Goal: Task Accomplishment & Management: Complete application form

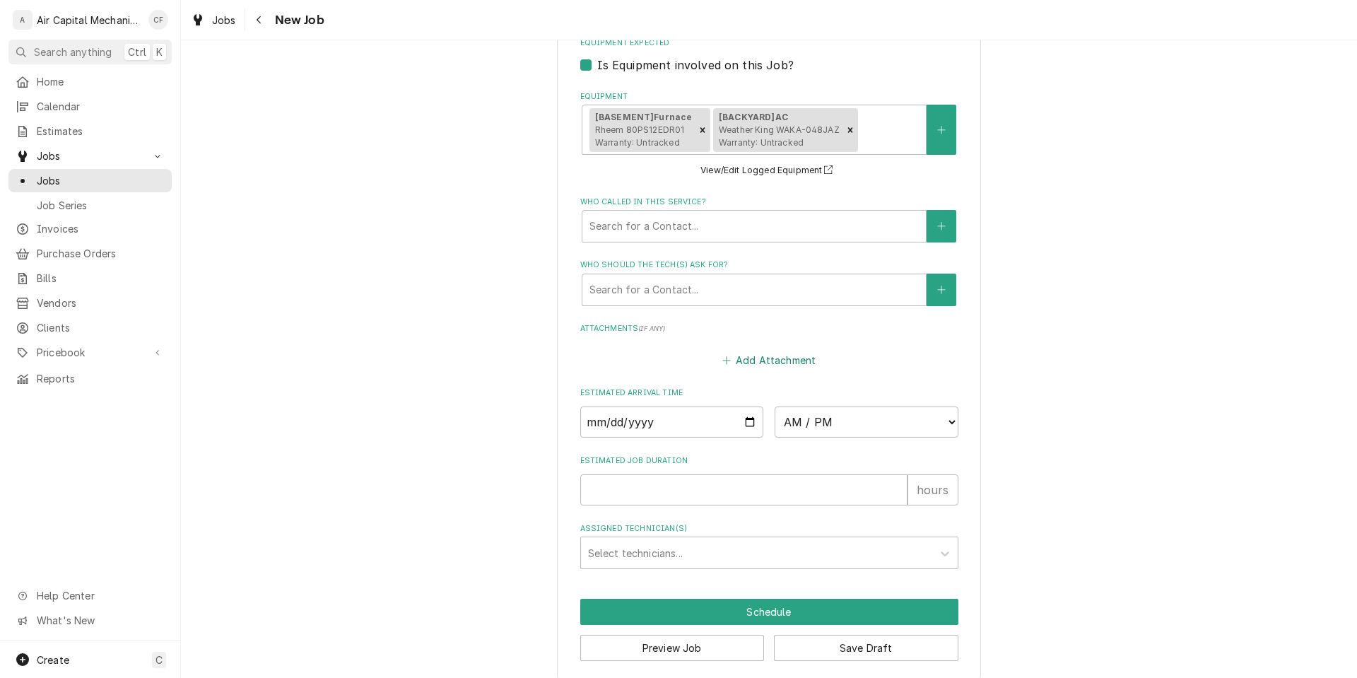
scroll to position [994, 0]
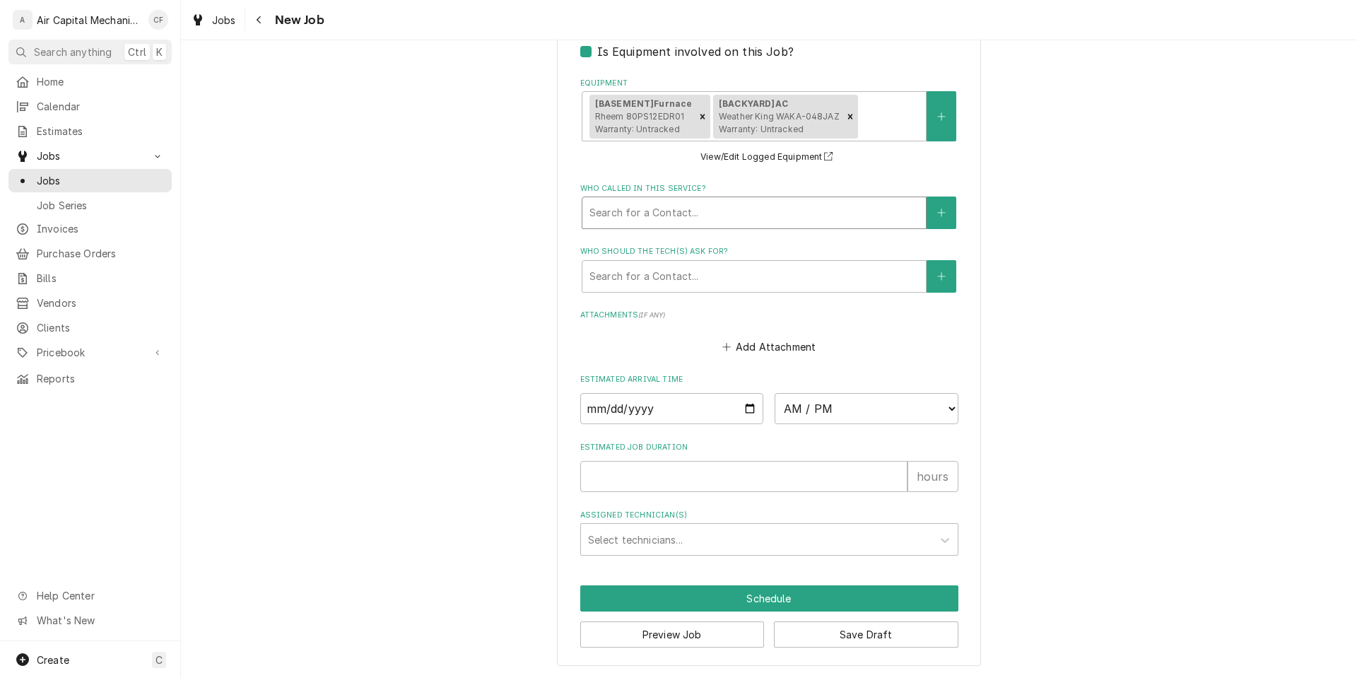
click at [800, 218] on div "Who called in this service?" at bounding box center [754, 212] width 329 height 25
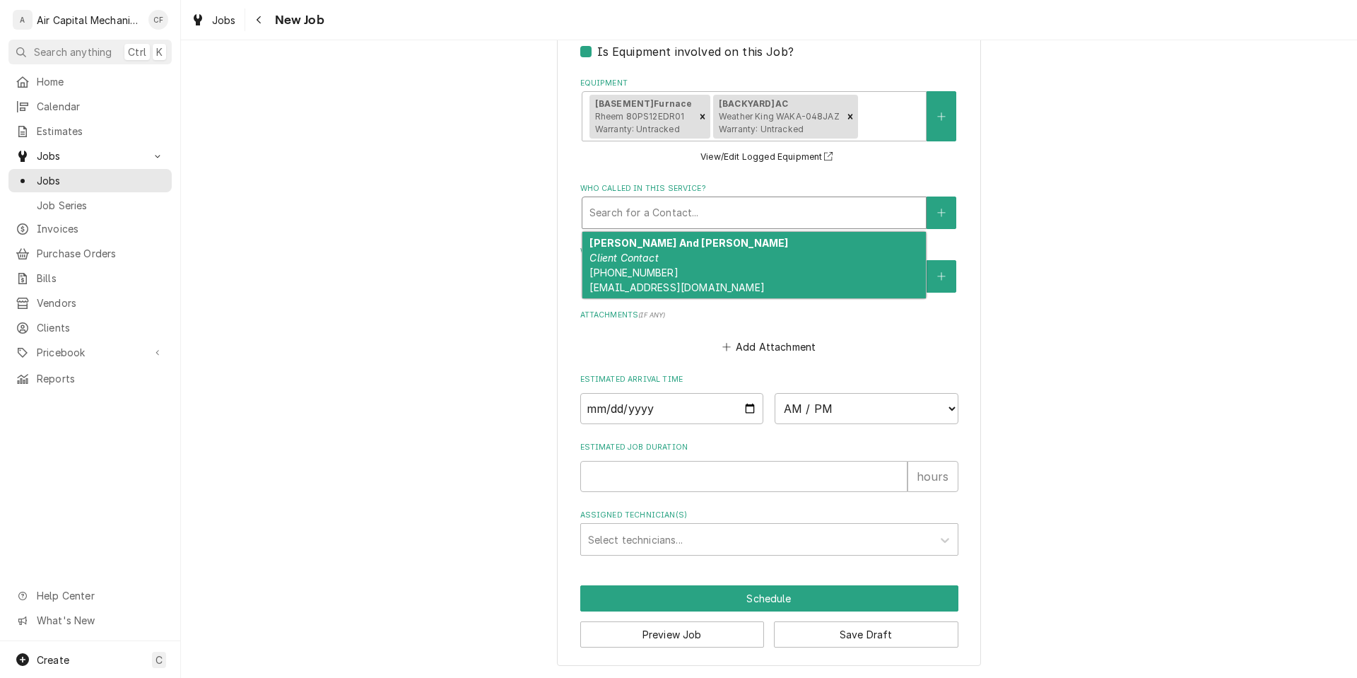
click at [792, 255] on div "Sheena L And Nathaniel Sawyer Client Contact (262) 902-3177 sheenasawyer722@gma…" at bounding box center [755, 265] width 344 height 66
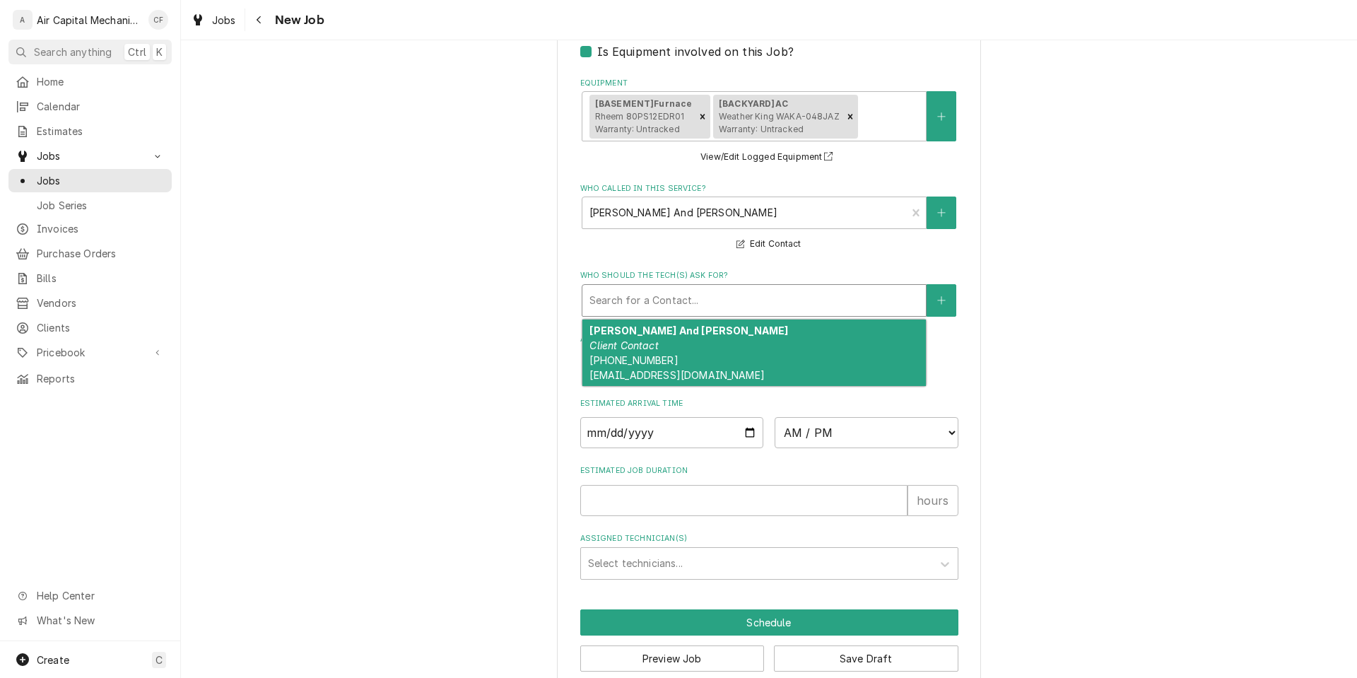
click at [792, 291] on div "Who should the tech(s) ask for?" at bounding box center [754, 300] width 329 height 25
click at [795, 350] on div "Sheena L And Nathaniel Sawyer Client Contact (262) 902-3177 sheenasawyer722@gma…" at bounding box center [755, 353] width 344 height 66
type textarea "x"
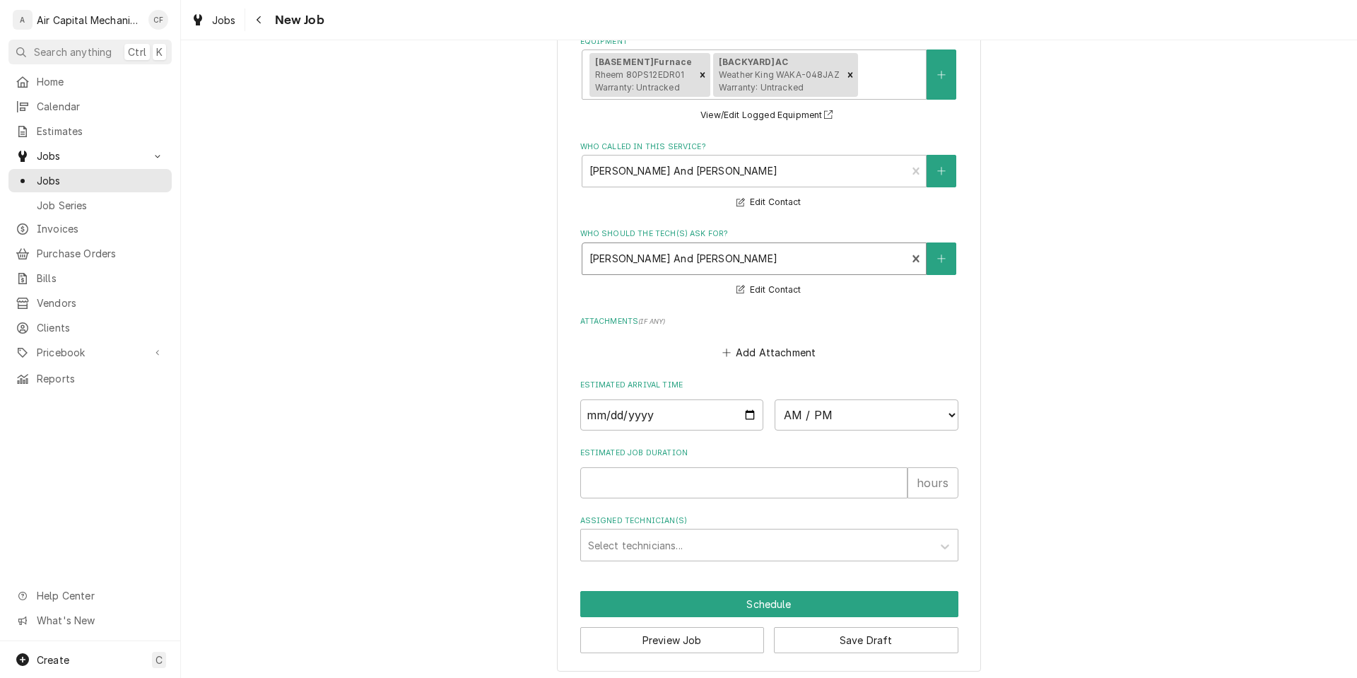
scroll to position [1041, 0]
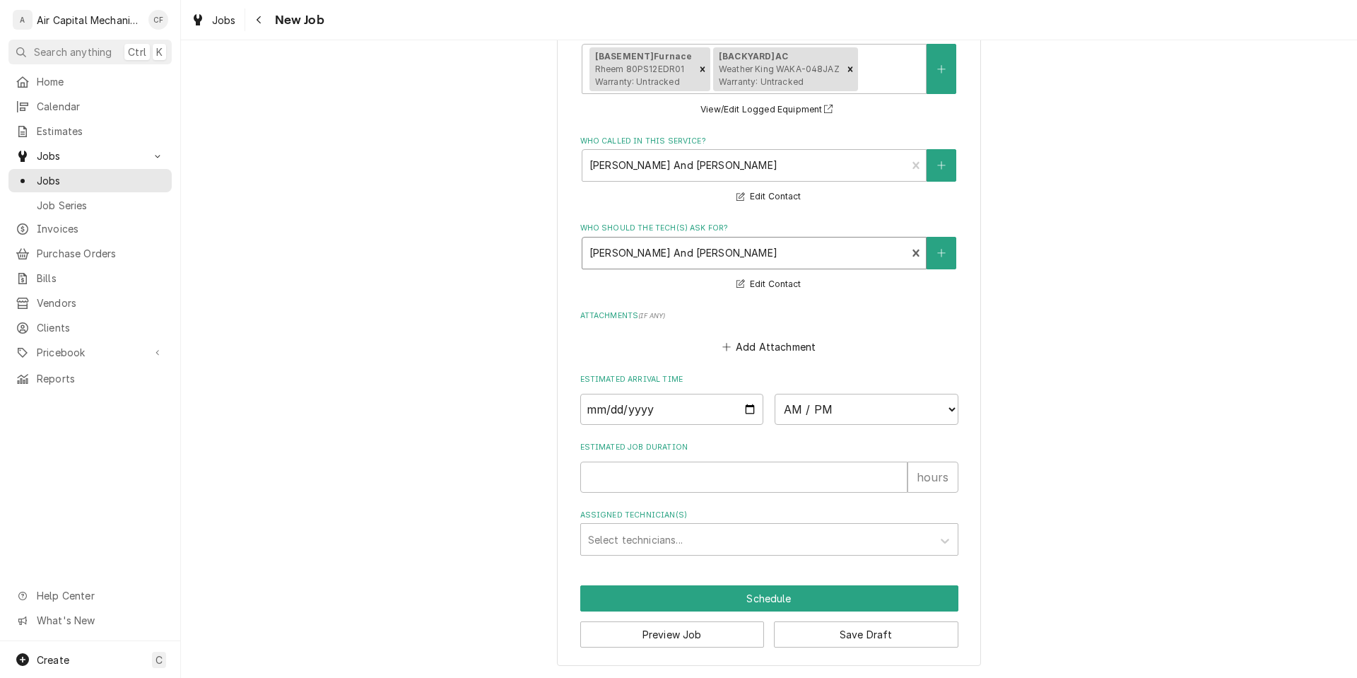
click at [586, 407] on input "Date" at bounding box center [672, 409] width 184 height 31
click at [584, 411] on input "Date" at bounding box center [672, 409] width 184 height 31
click at [602, 407] on input "Date" at bounding box center [672, 409] width 184 height 31
type input "0002-09-19"
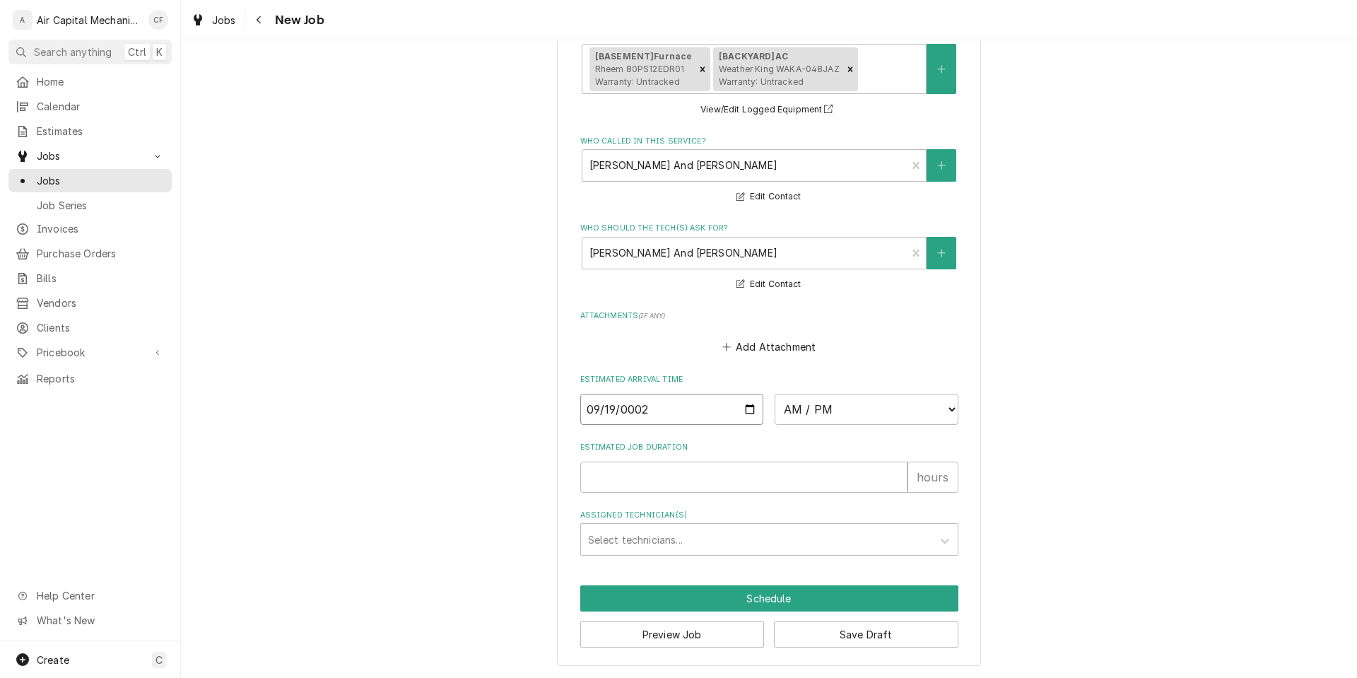
type textarea "x"
type input "0022-09-19"
type textarea "x"
type input "0002-09-19"
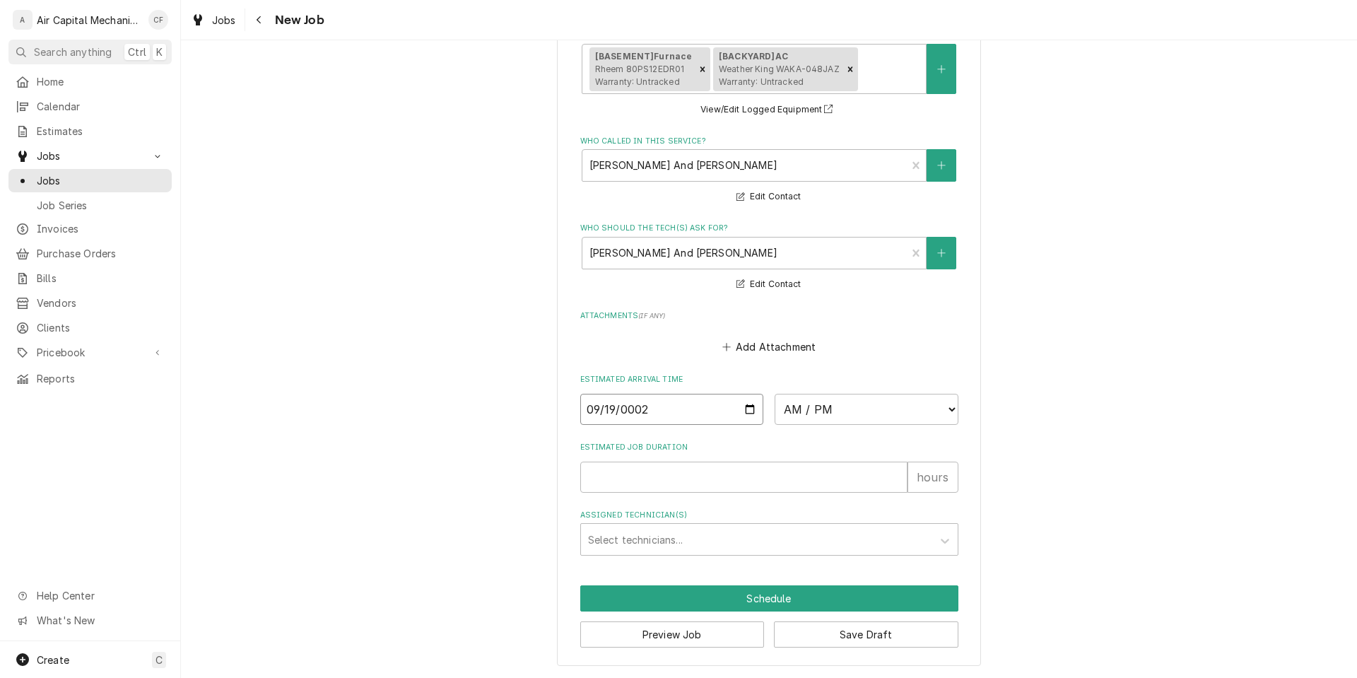
type textarea "x"
type input "0020-09-19"
type textarea "x"
type input "0202-09-19"
type textarea "x"
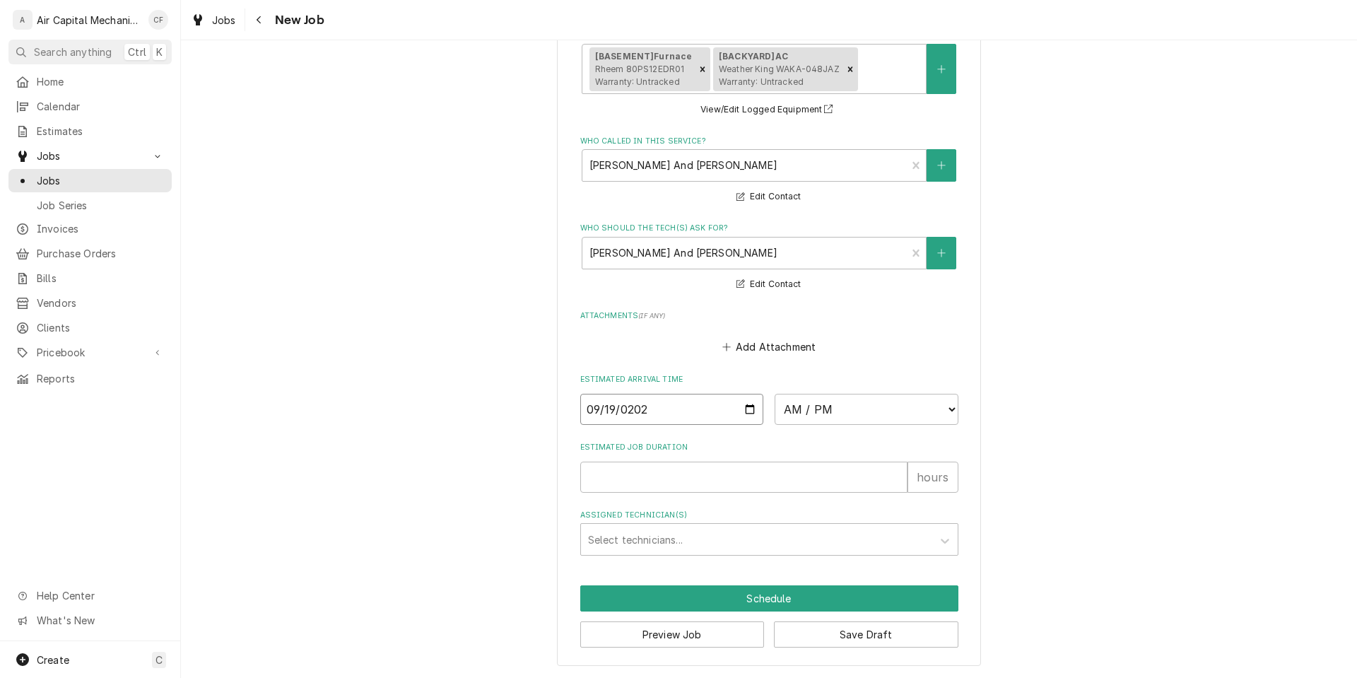
type input "2025-09-19"
type textarea "x"
click at [876, 385] on label "Estimated Arrival Time" at bounding box center [769, 379] width 378 height 11
select select "10:00:00"
click at [775, 394] on select "AM / PM 6:00 AM 6:15 AM 6:30 AM 6:45 AM 7:00 AM 7:15 AM 7:30 AM 7:45 AM 8:00 AM…" at bounding box center [867, 409] width 184 height 31
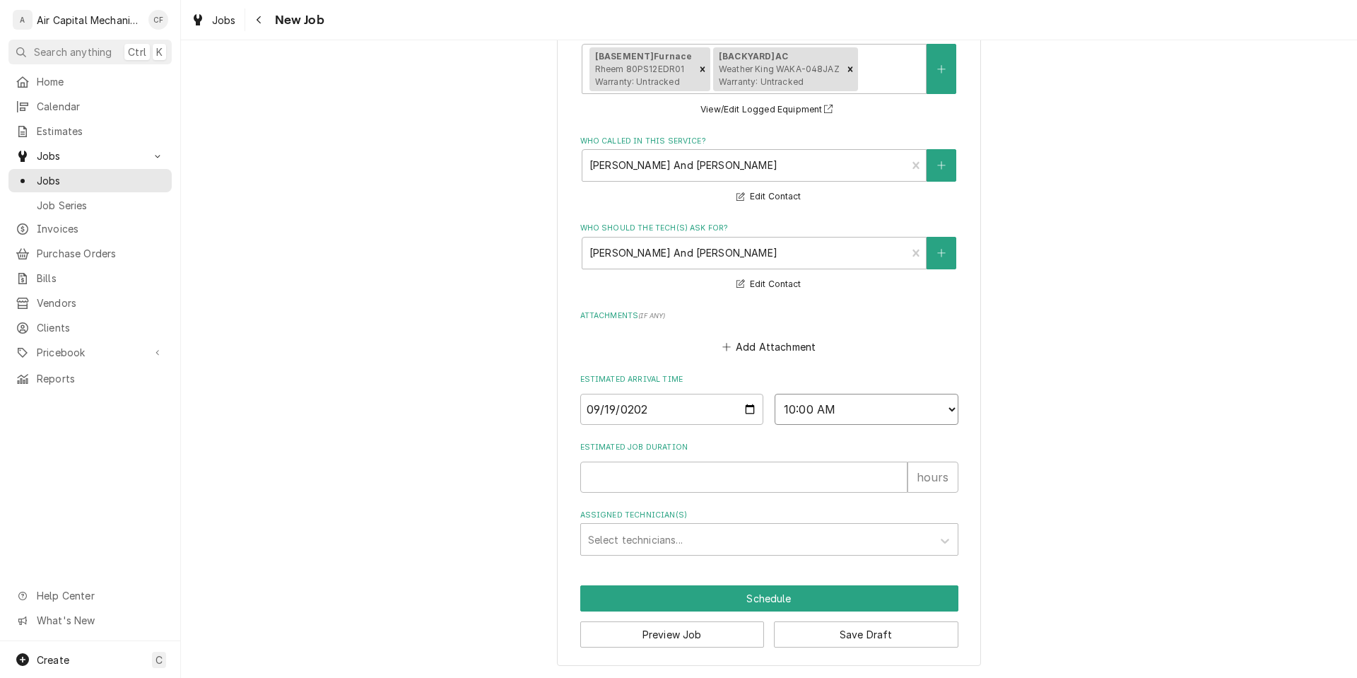
type textarea "x"
click at [788, 481] on input "Estimated Job Duration" at bounding box center [743, 477] width 327 height 31
type input "1"
type textarea "x"
type input "12"
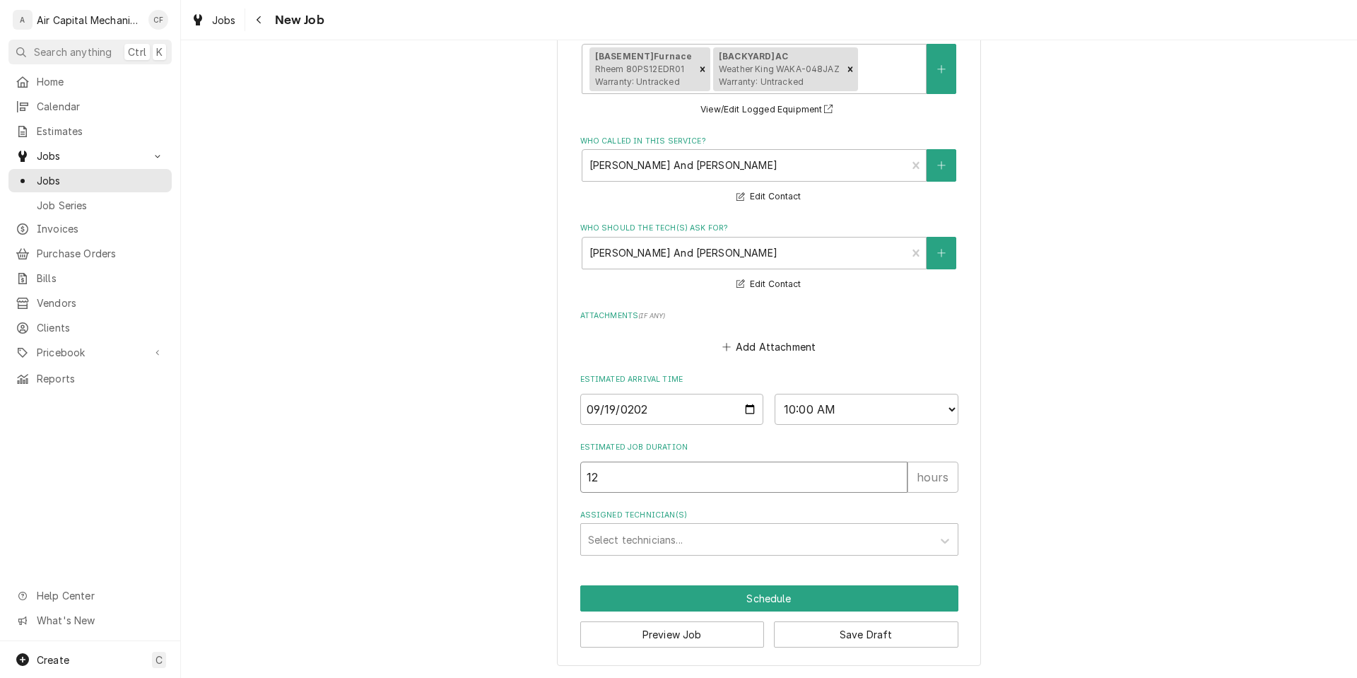
type textarea "x"
type input "12"
click at [865, 549] on div "Assigned Technician(s)" at bounding box center [756, 539] width 337 height 25
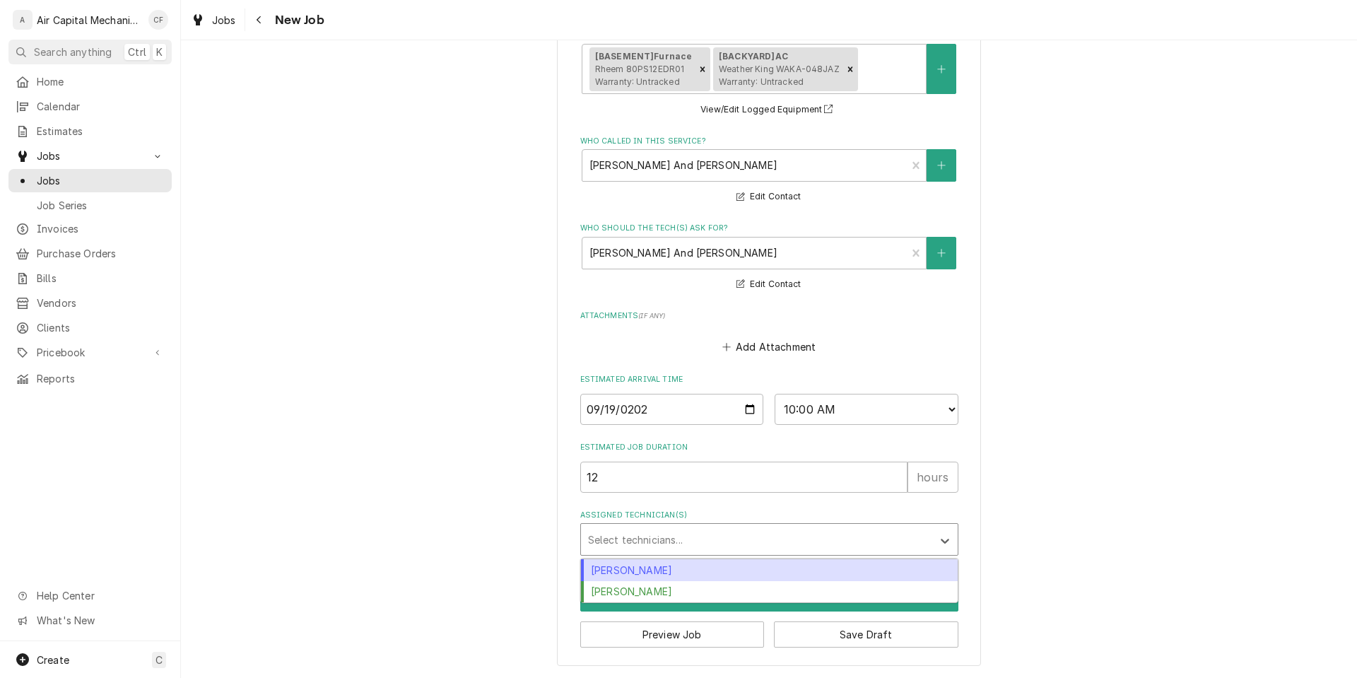
click at [848, 569] on div "[PERSON_NAME]" at bounding box center [769, 570] width 377 height 22
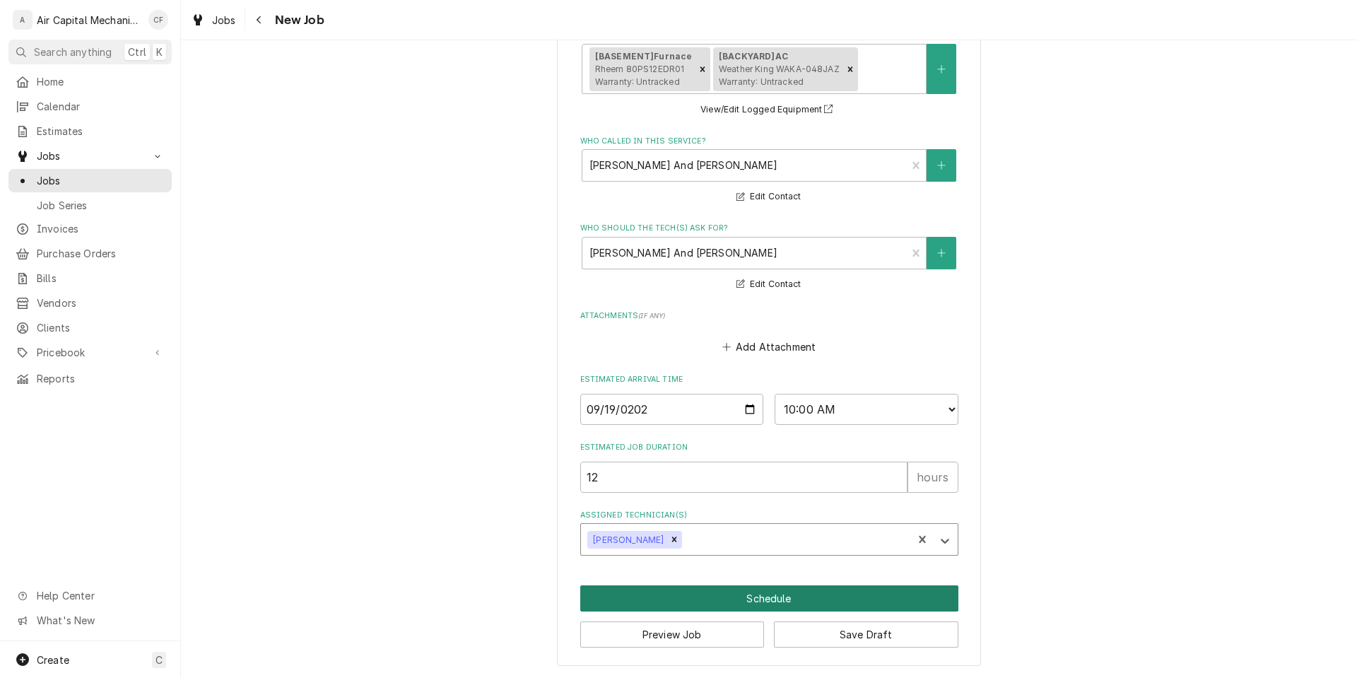
click at [790, 592] on button "Schedule" at bounding box center [769, 598] width 378 height 26
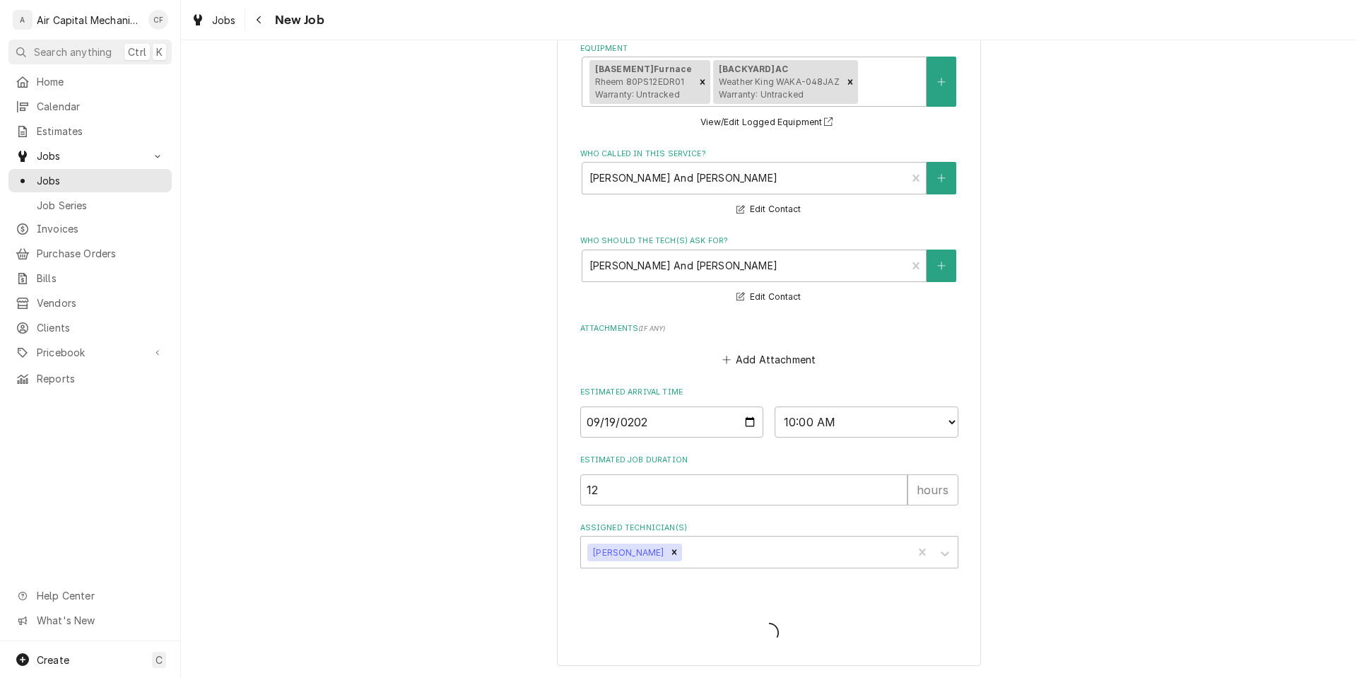
scroll to position [1029, 0]
type textarea "x"
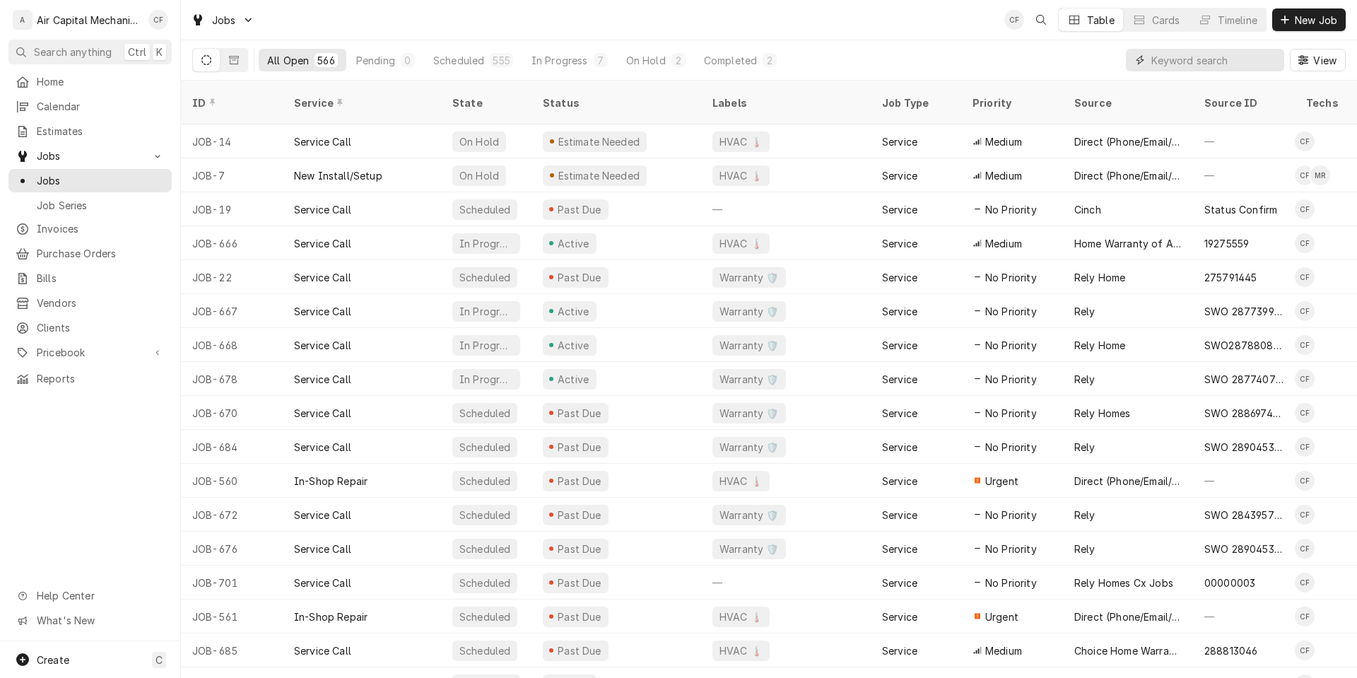
click at [1188, 57] on input "Dynamic Content Wrapper" at bounding box center [1215, 60] width 126 height 23
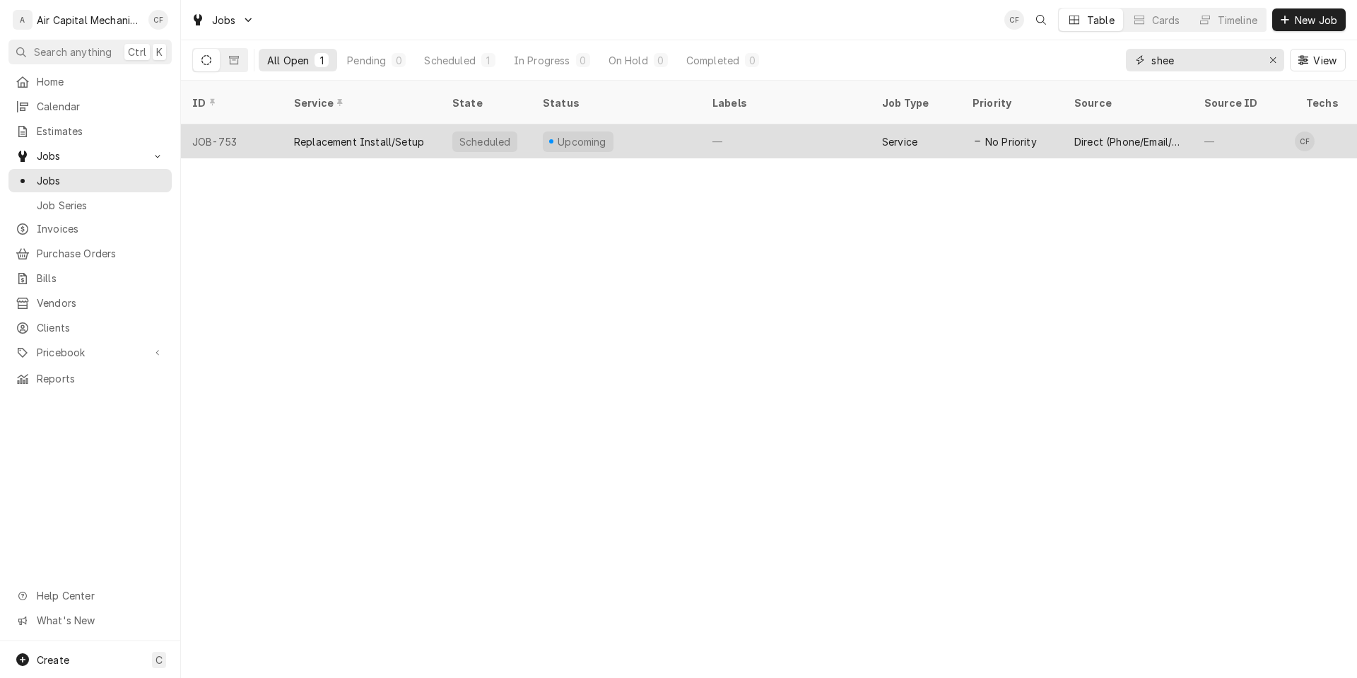
type input "shee"
click at [946, 137] on div "Service" at bounding box center [916, 141] width 90 height 34
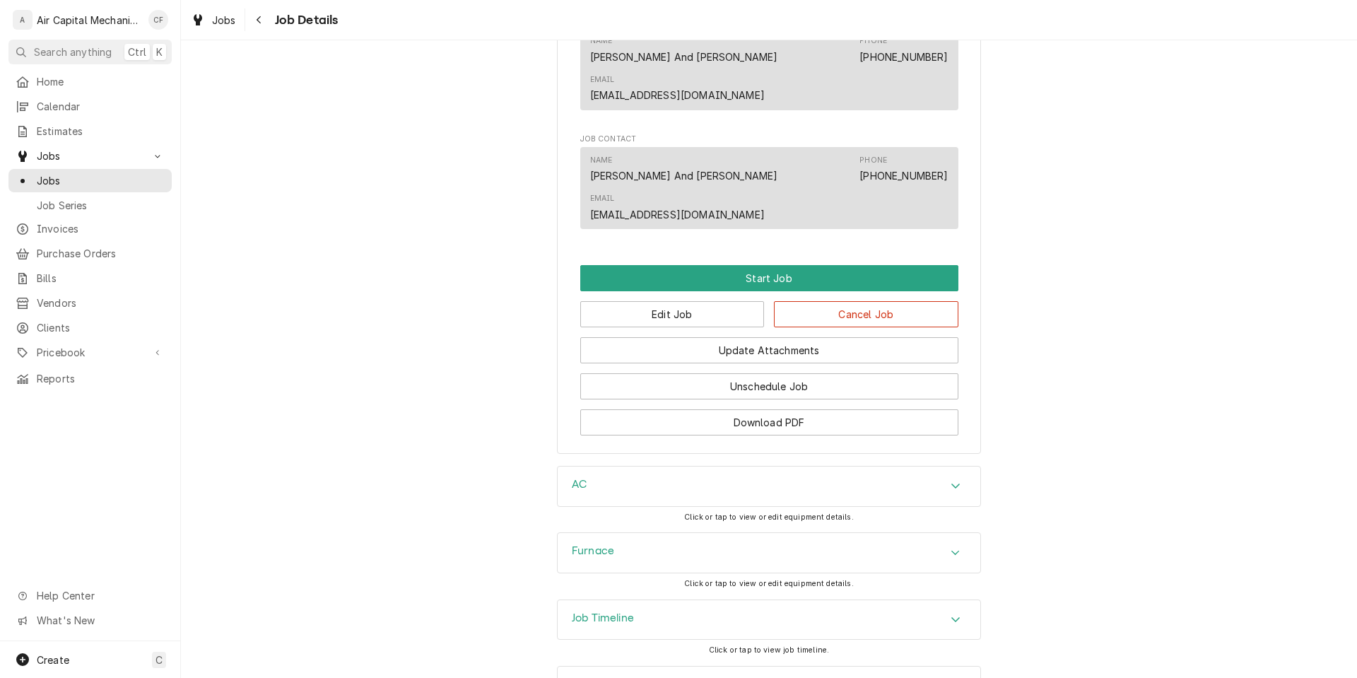
scroll to position [853, 0]
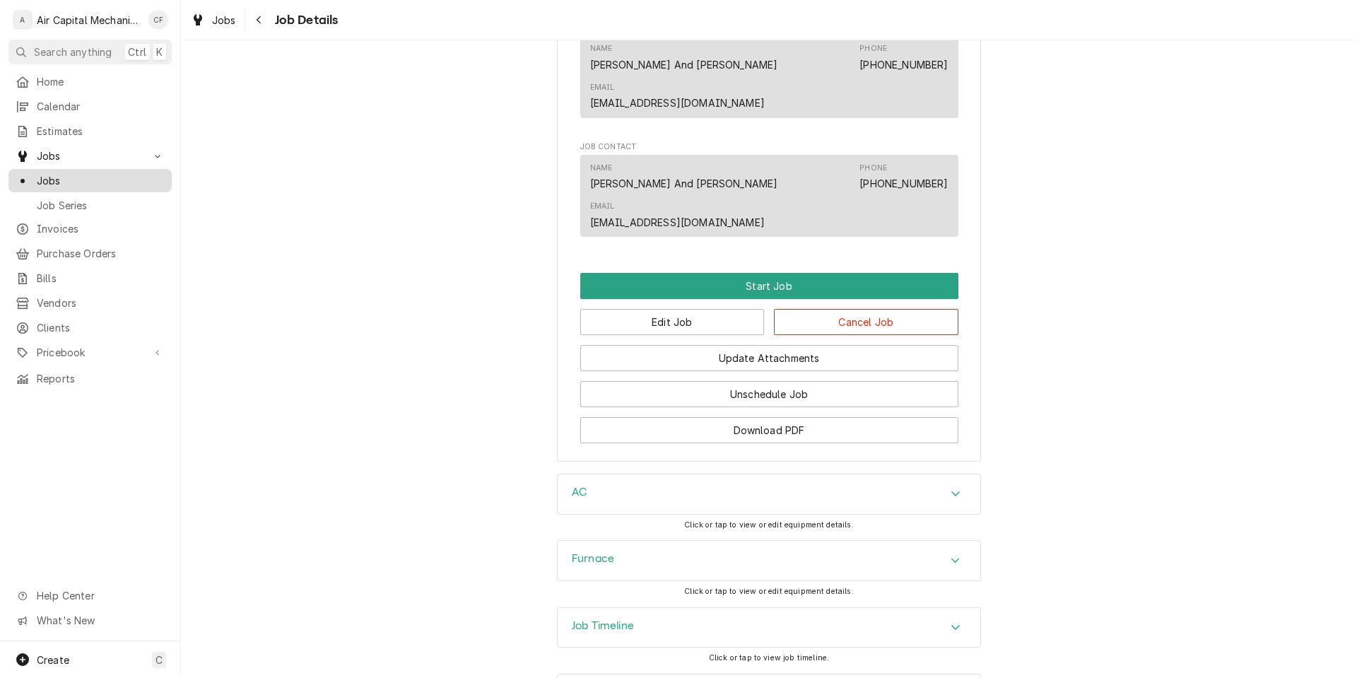
click at [145, 179] on span "Jobs" at bounding box center [101, 180] width 128 height 15
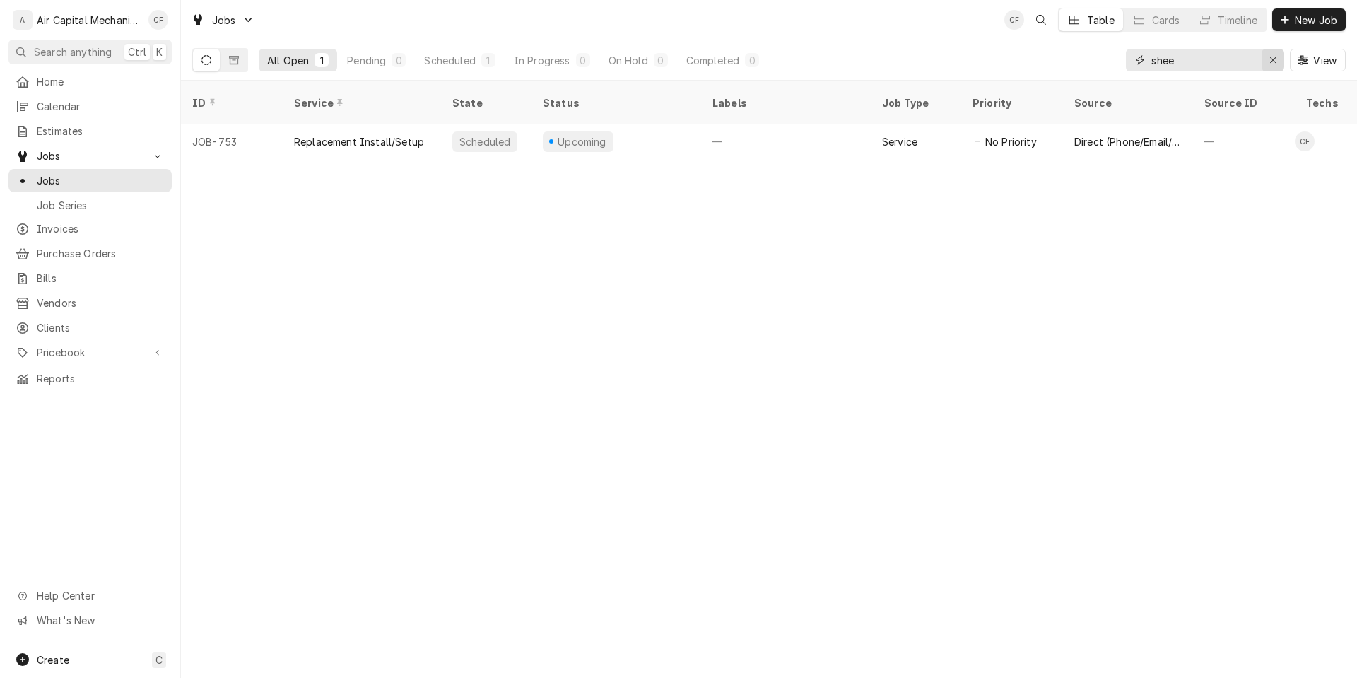
click at [1278, 62] on div "Erase input" at bounding box center [1273, 60] width 14 height 14
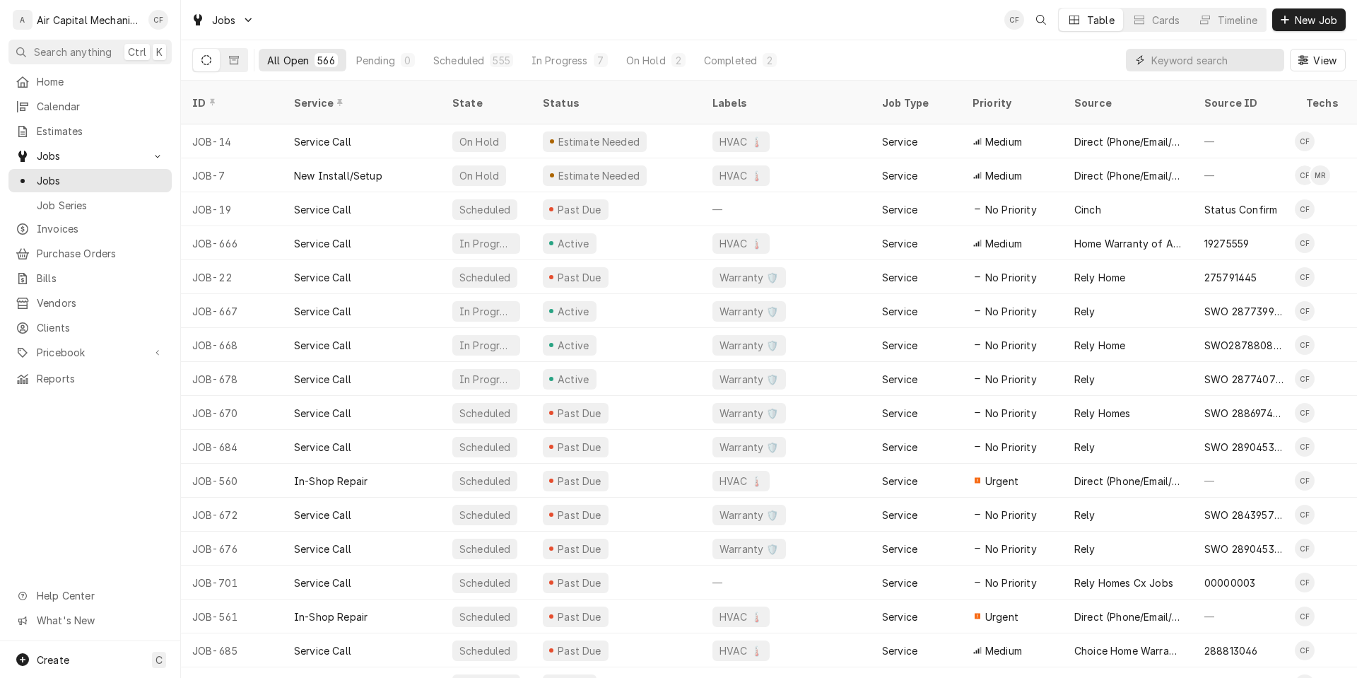
click at [1195, 54] on input "Dynamic Content Wrapper" at bounding box center [1215, 60] width 126 height 23
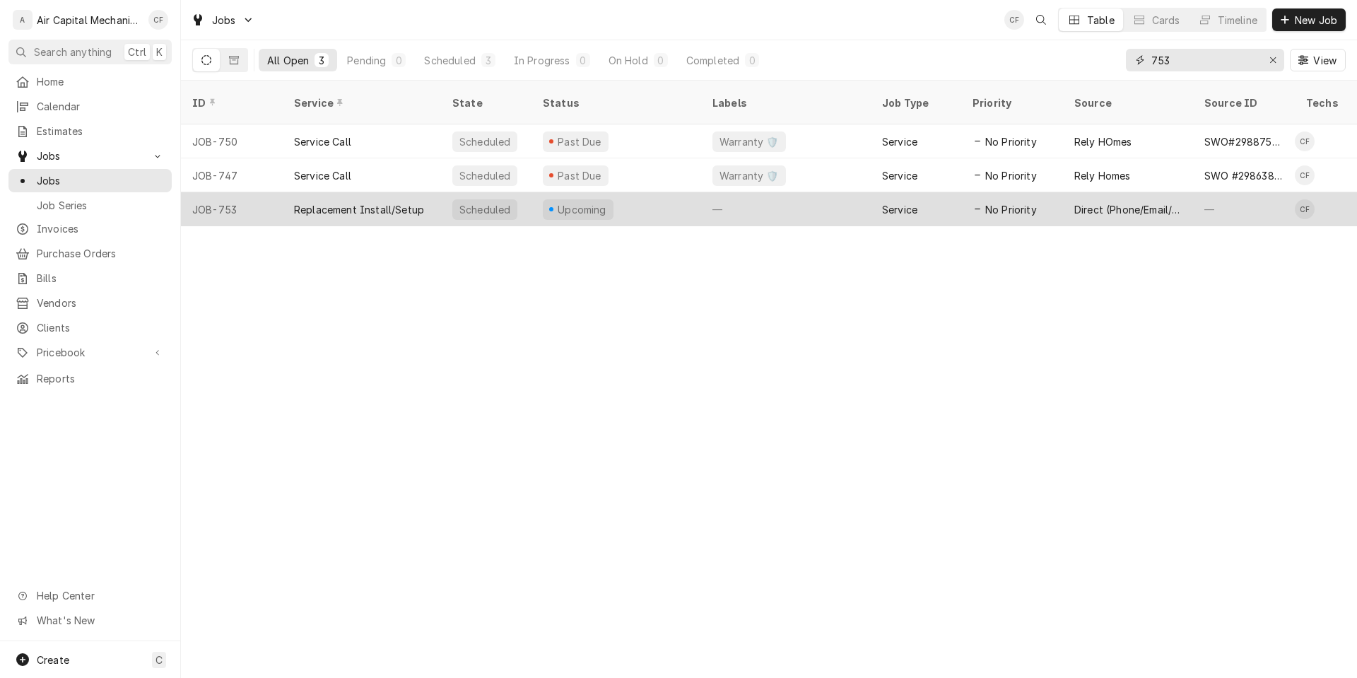
type input "753"
click at [662, 197] on div "Upcoming" at bounding box center [617, 209] width 170 height 34
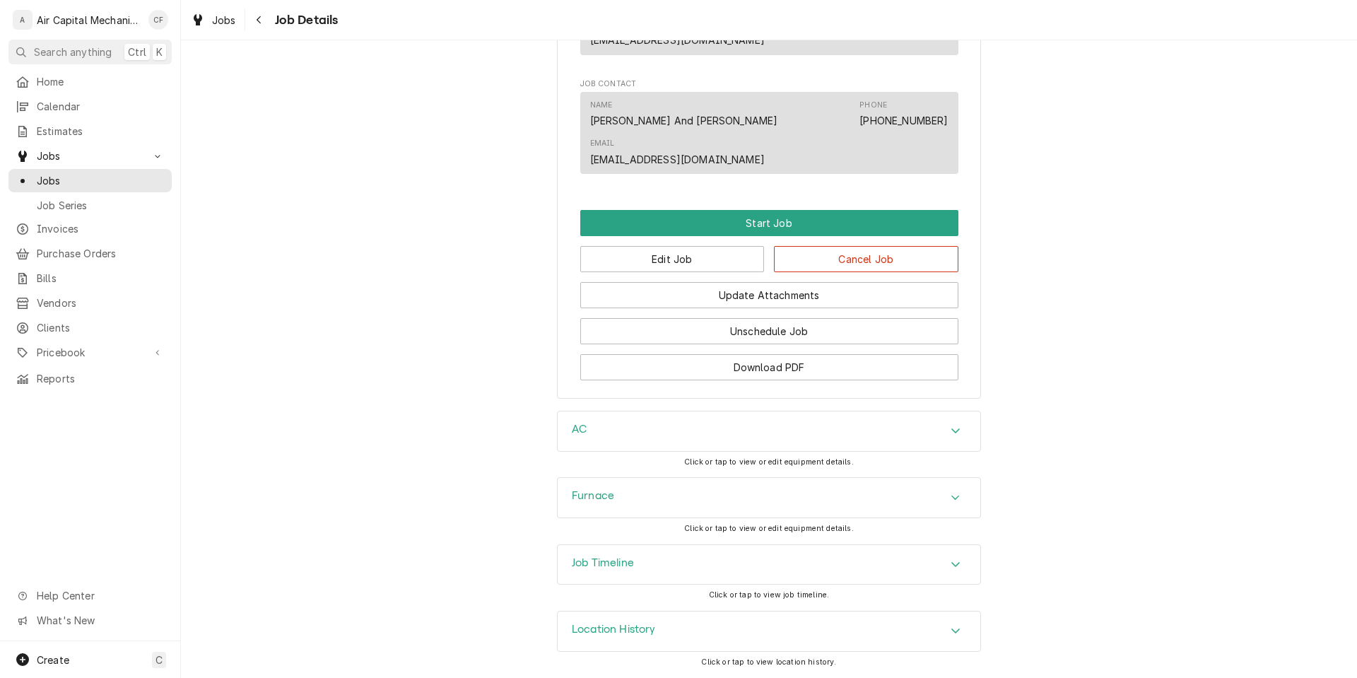
scroll to position [932, 0]
click at [793, 627] on div "Location History" at bounding box center [769, 632] width 423 height 40
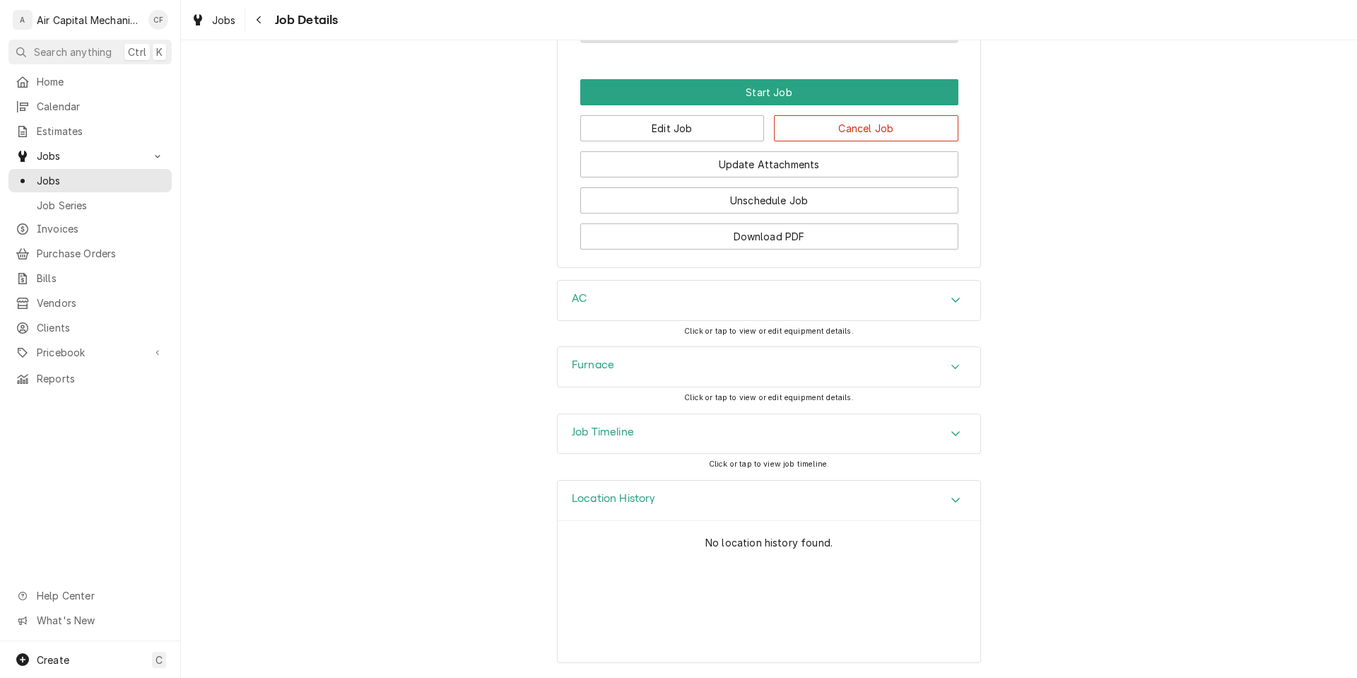
scroll to position [1063, 0]
click at [811, 431] on div "Job Timeline" at bounding box center [769, 434] width 423 height 40
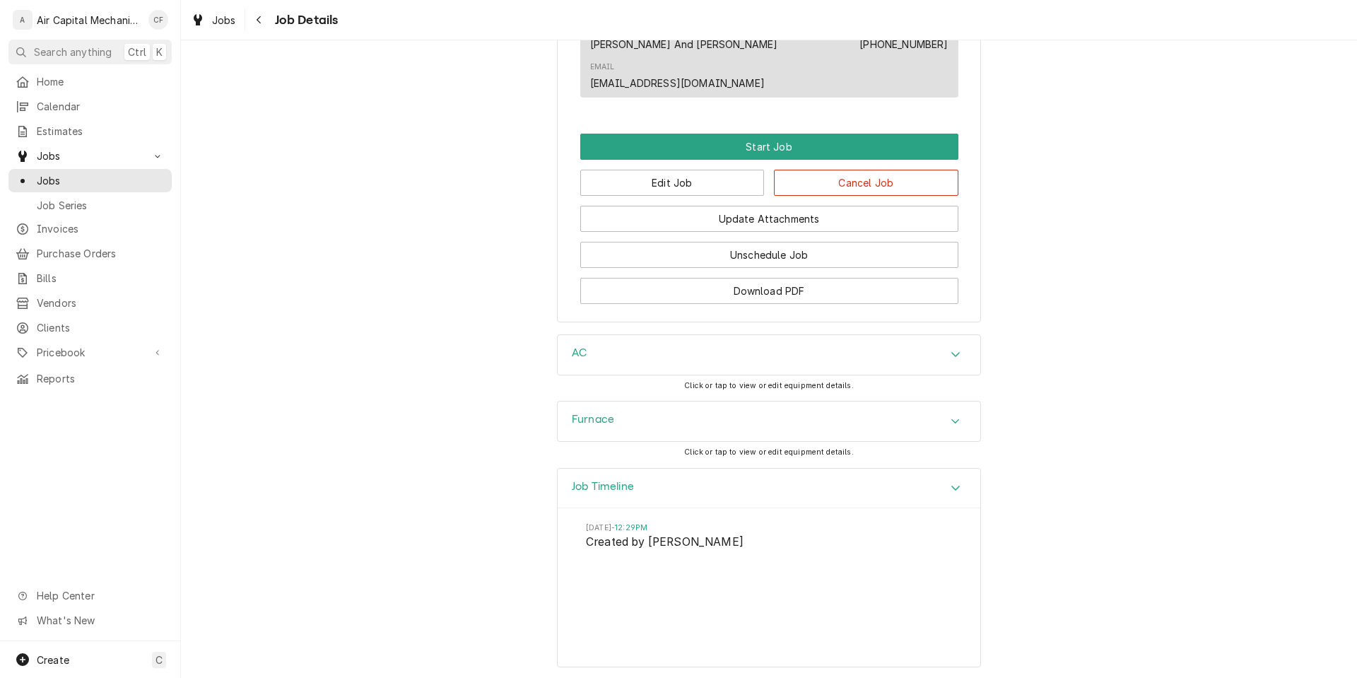
scroll to position [996, 0]
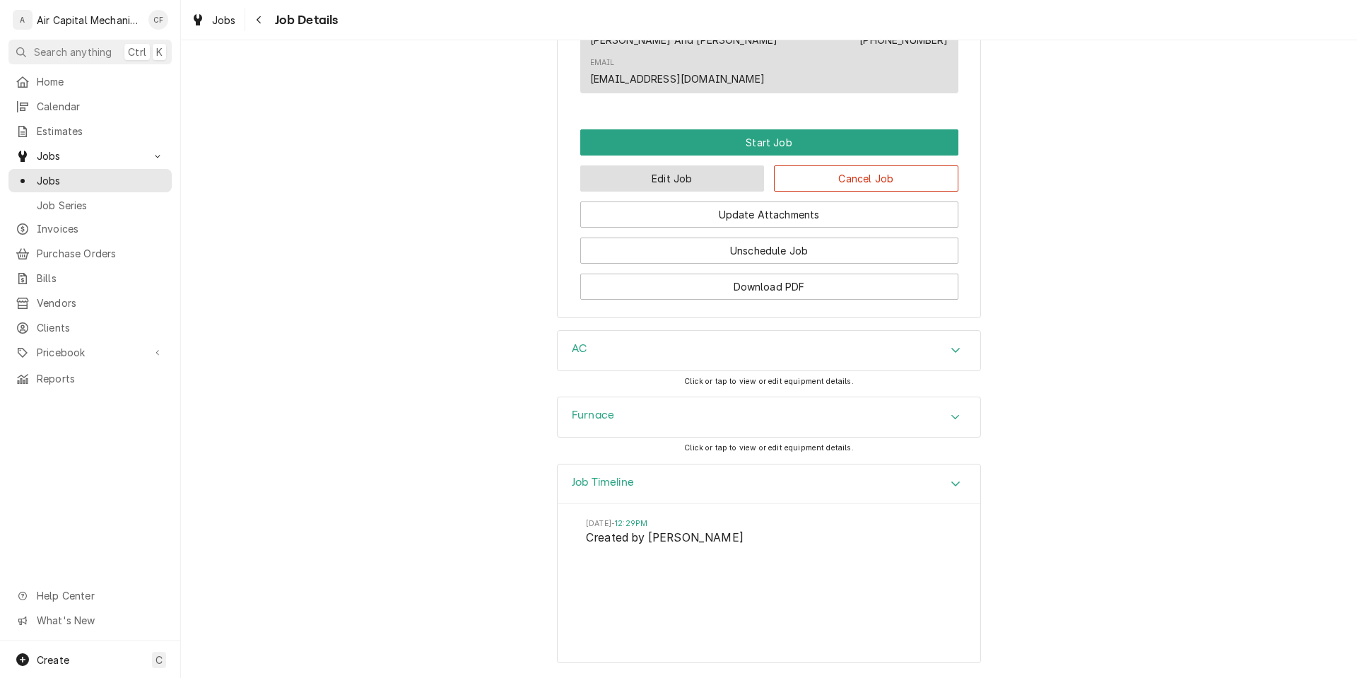
click at [711, 192] on button "Edit Job" at bounding box center [672, 178] width 185 height 26
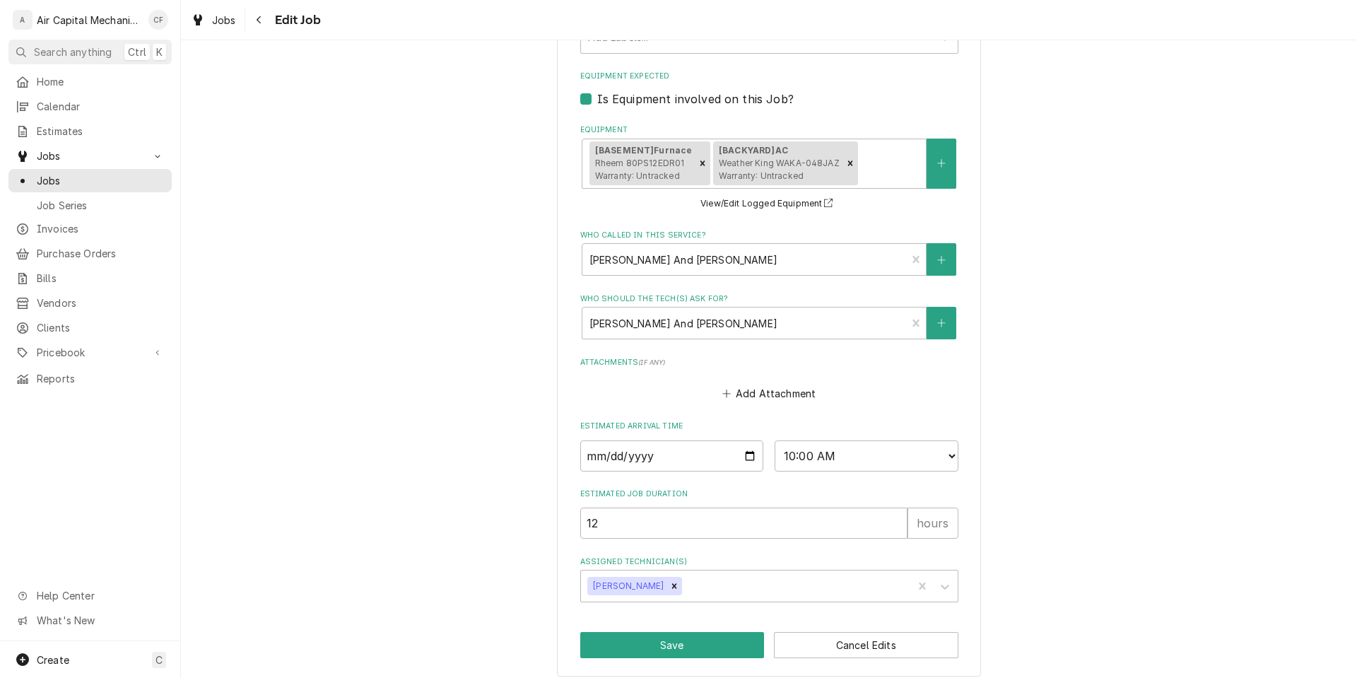
scroll to position [838, 0]
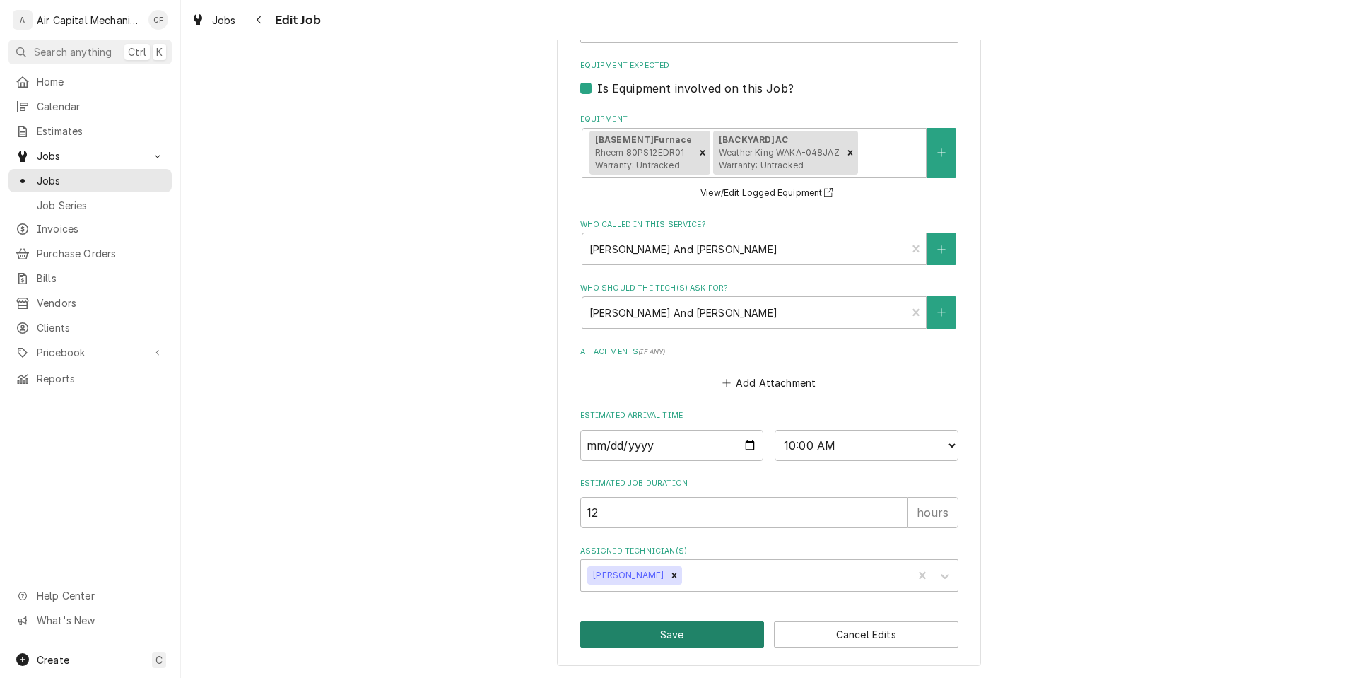
click at [669, 632] on button "Save" at bounding box center [672, 634] width 185 height 26
type textarea "x"
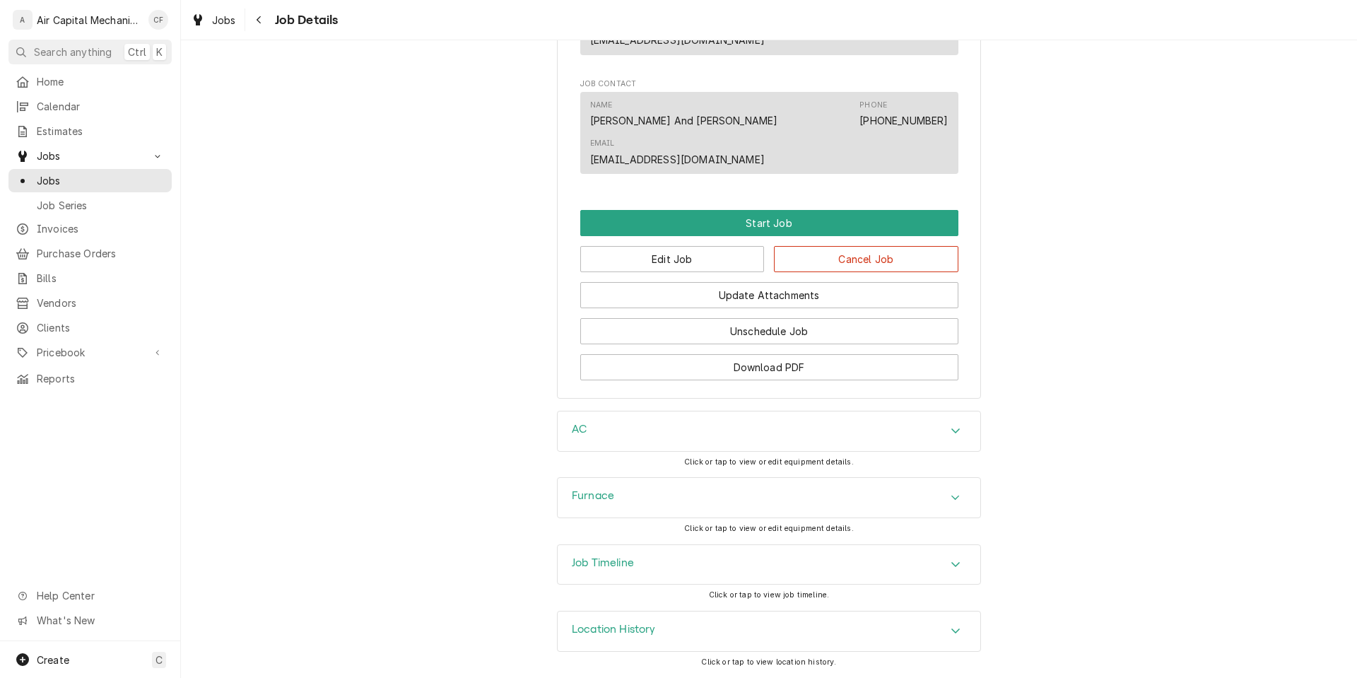
scroll to position [932, 0]
click at [840, 436] on div "AC" at bounding box center [769, 431] width 423 height 40
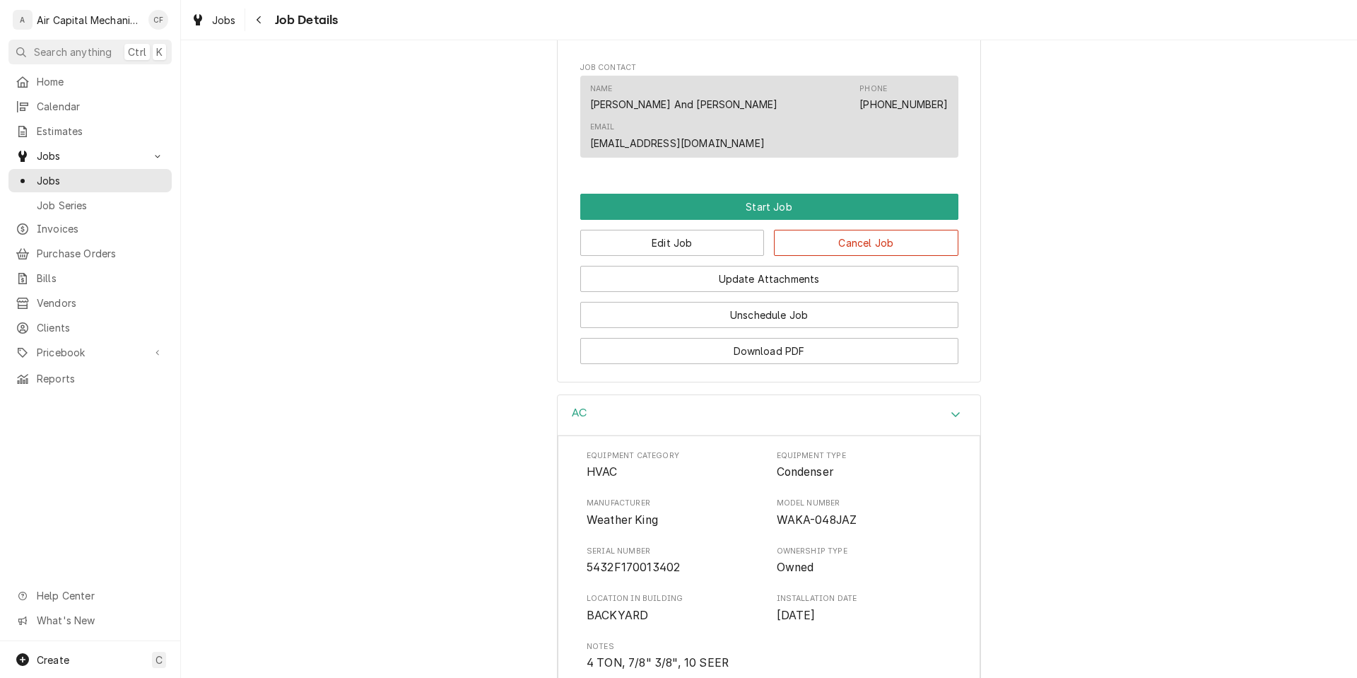
click at [841, 434] on div "AC" at bounding box center [769, 415] width 423 height 40
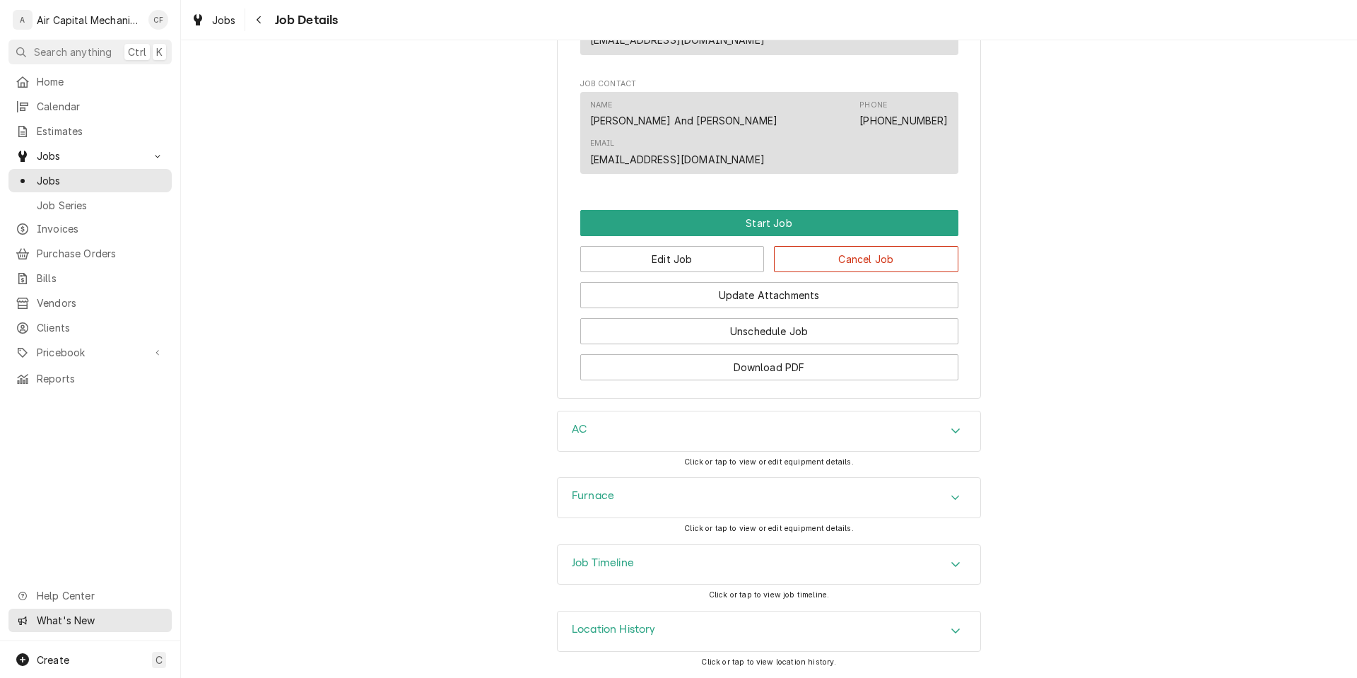
click at [113, 612] on link "What's New" at bounding box center [89, 620] width 163 height 23
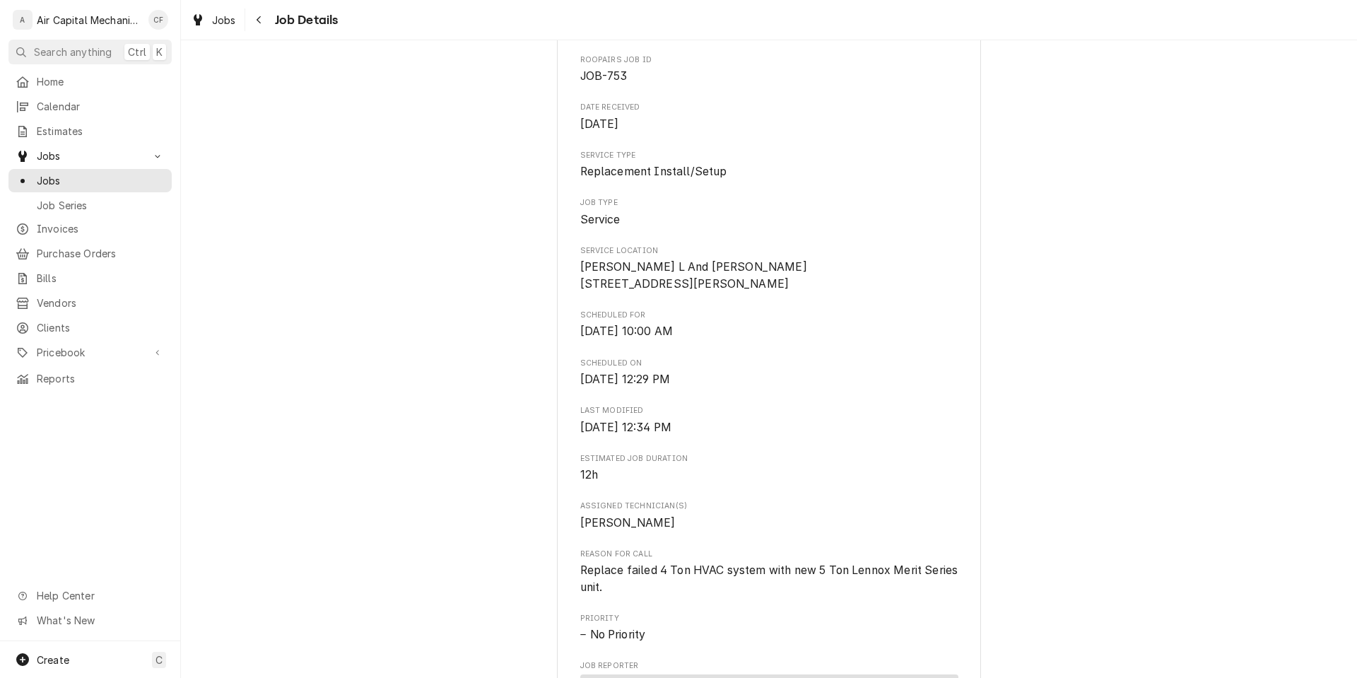
scroll to position [0, 0]
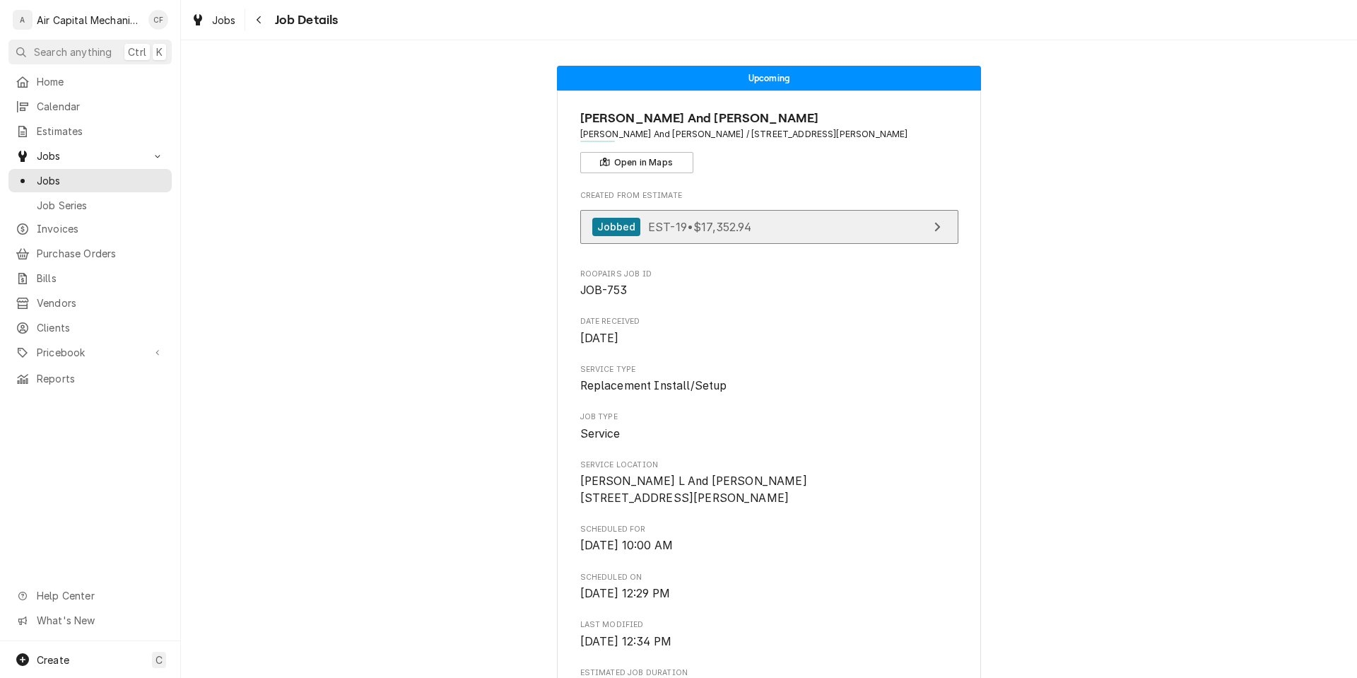
click at [698, 226] on span "EST-19 • $17,352.94" at bounding box center [699, 226] width 103 height 14
